Goal: Communication & Community: Share content

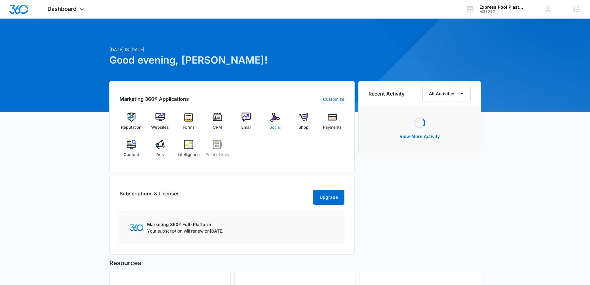
click at [275, 122] on div "Social" at bounding box center [275, 123] width 24 height 22
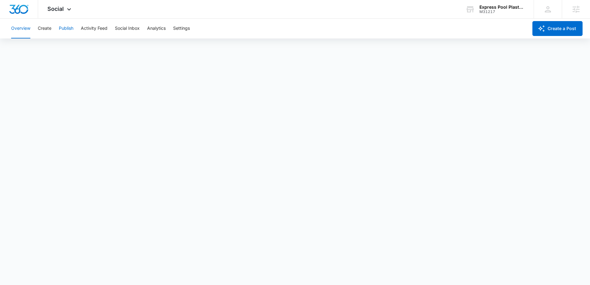
click at [71, 29] on button "Publish" at bounding box center [66, 29] width 15 height 20
click at [50, 49] on button "Schedules" at bounding box center [47, 47] width 21 height 17
click at [12, 46] on button "Calendar" at bounding box center [20, 47] width 18 height 17
click at [554, 27] on button "Create a Post" at bounding box center [558, 28] width 50 height 15
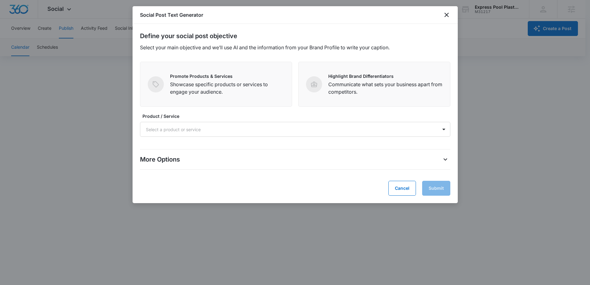
click at [445, 20] on div "Social Post Text Generator" at bounding box center [295, 15] width 325 height 18
click at [446, 15] on icon "close" at bounding box center [447, 15] width 4 height 4
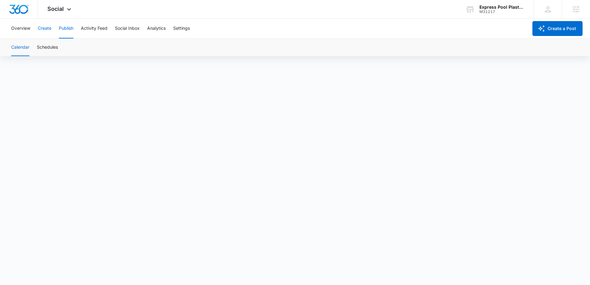
click at [46, 32] on button "Create" at bounding box center [45, 29] width 14 height 20
click at [19, 27] on button "Overview" at bounding box center [20, 29] width 19 height 20
click at [48, 29] on button "Create" at bounding box center [45, 29] width 14 height 20
click at [68, 44] on button "Approvals" at bounding box center [60, 47] width 21 height 17
click at [30, 49] on button "Content Library" at bounding box center [27, 47] width 32 height 17
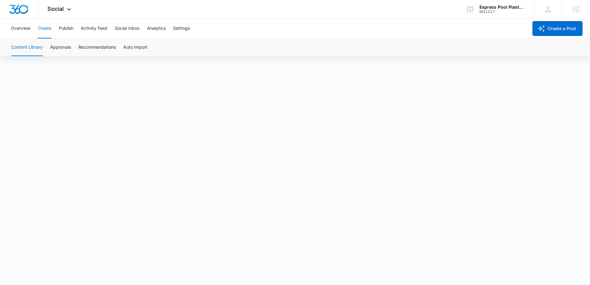
click at [38, 30] on button "Create" at bounding box center [45, 29] width 14 height 20
click at [58, 29] on div "Overview Create Publish Activity Feed Social Inbox Analytics Settings" at bounding box center [267, 29] width 521 height 20
click at [67, 28] on button "Publish" at bounding box center [66, 29] width 15 height 20
click at [49, 30] on button "Create" at bounding box center [45, 29] width 14 height 20
click at [64, 49] on button "Approvals" at bounding box center [60, 47] width 21 height 17
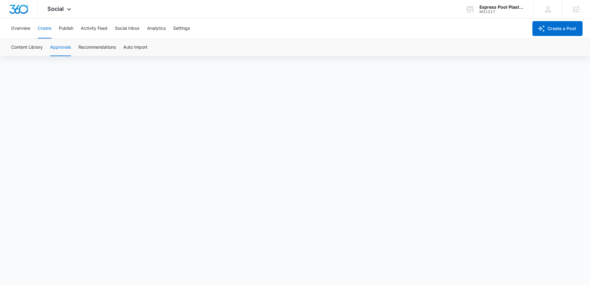
click at [47, 27] on button "Create" at bounding box center [45, 29] width 14 height 20
click at [67, 26] on button "Publish" at bounding box center [66, 29] width 15 height 20
click at [42, 28] on button "Create" at bounding box center [45, 29] width 14 height 20
click at [16, 28] on button "Overview" at bounding box center [20, 29] width 19 height 20
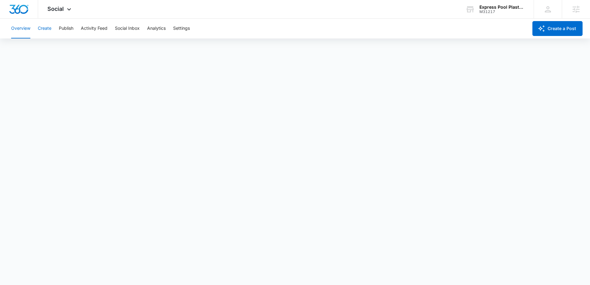
click at [44, 28] on button "Create" at bounding box center [45, 29] width 14 height 20
click at [70, 25] on button "Publish" at bounding box center [66, 29] width 15 height 20
click at [48, 28] on button "Create" at bounding box center [45, 29] width 14 height 20
click at [64, 27] on button "Publish" at bounding box center [66, 29] width 15 height 20
click at [45, 27] on button "Create" at bounding box center [45, 29] width 14 height 20
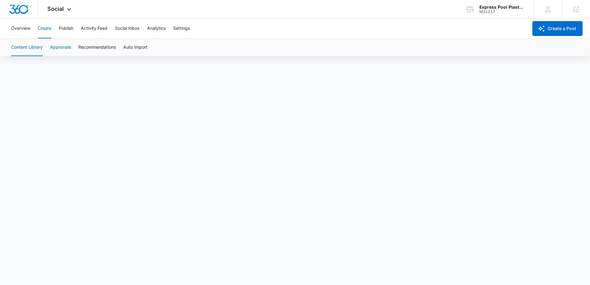
click at [61, 46] on button "Approvals" at bounding box center [60, 47] width 21 height 17
click at [68, 28] on button "Publish" at bounding box center [66, 29] width 15 height 20
click at [292, 38] on div "Overview Create Publish Activity Feed Social Inbox Analytics Settings" at bounding box center [267, 29] width 521 height 20
click at [47, 30] on button "Create" at bounding box center [45, 29] width 14 height 20
click at [59, 47] on button "Approvals" at bounding box center [60, 47] width 21 height 17
